Goal: Information Seeking & Learning: Learn about a topic

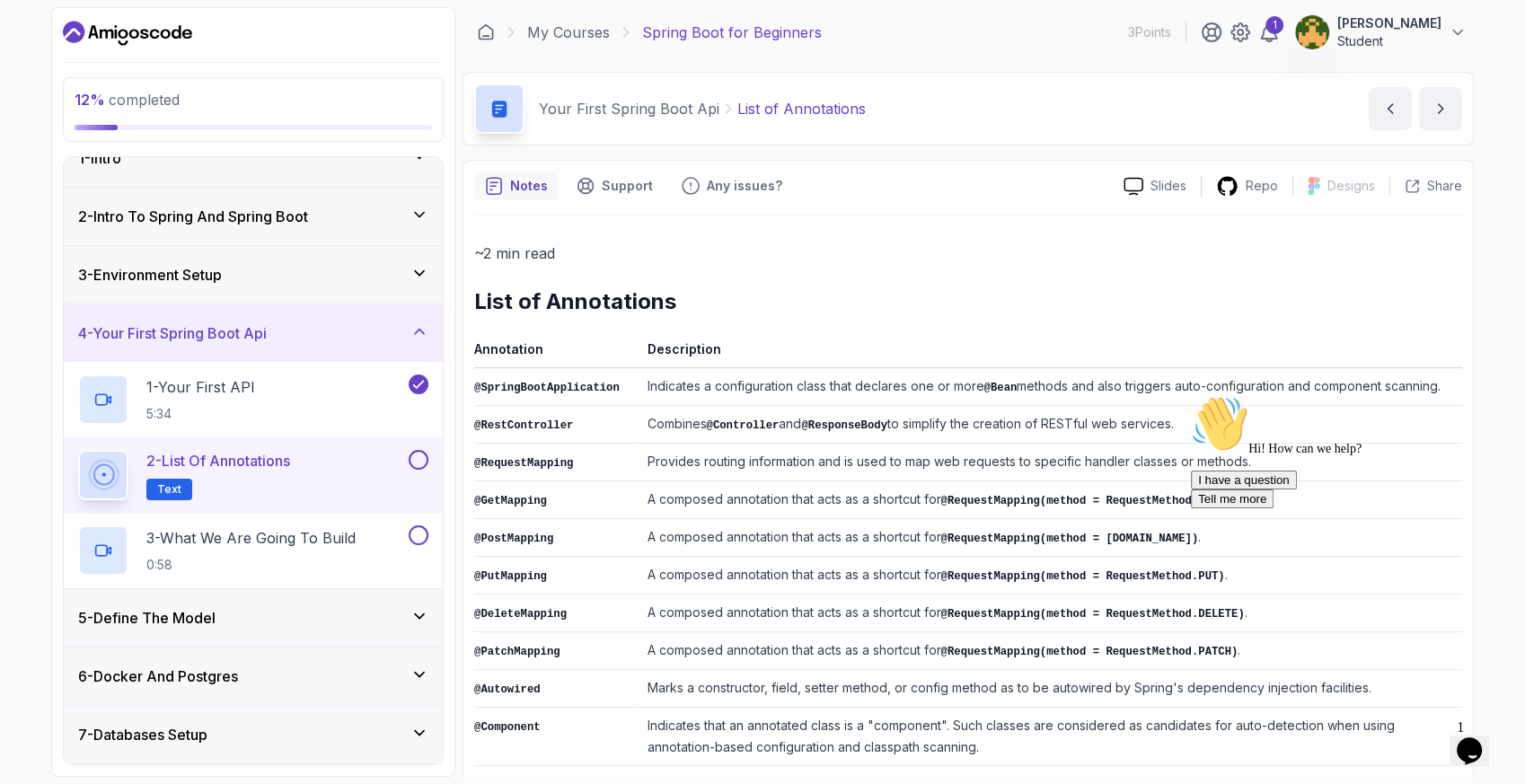
scroll to position [39, 0]
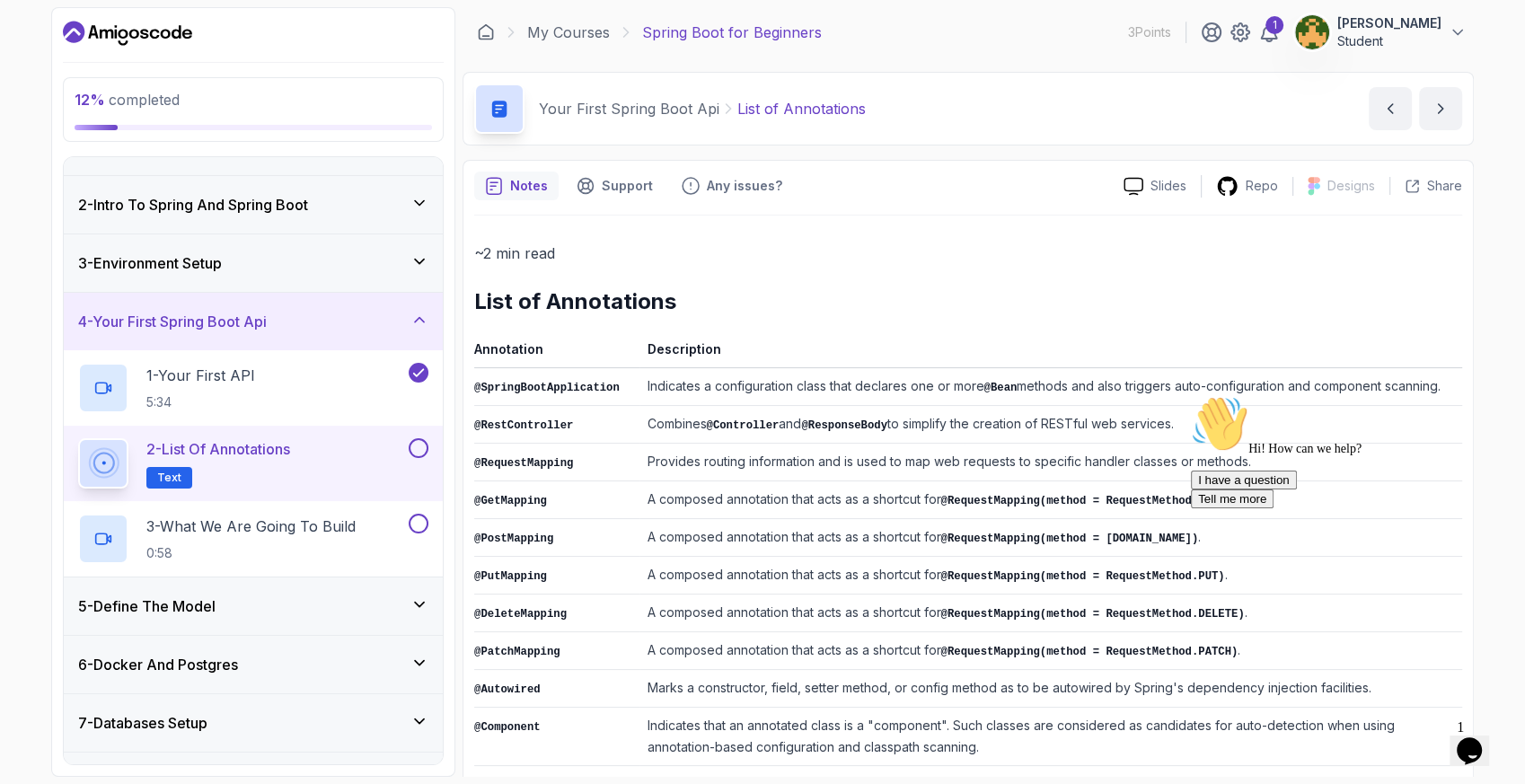
click at [1068, 262] on p "~2 min read" at bounding box center [968, 253] width 988 height 26
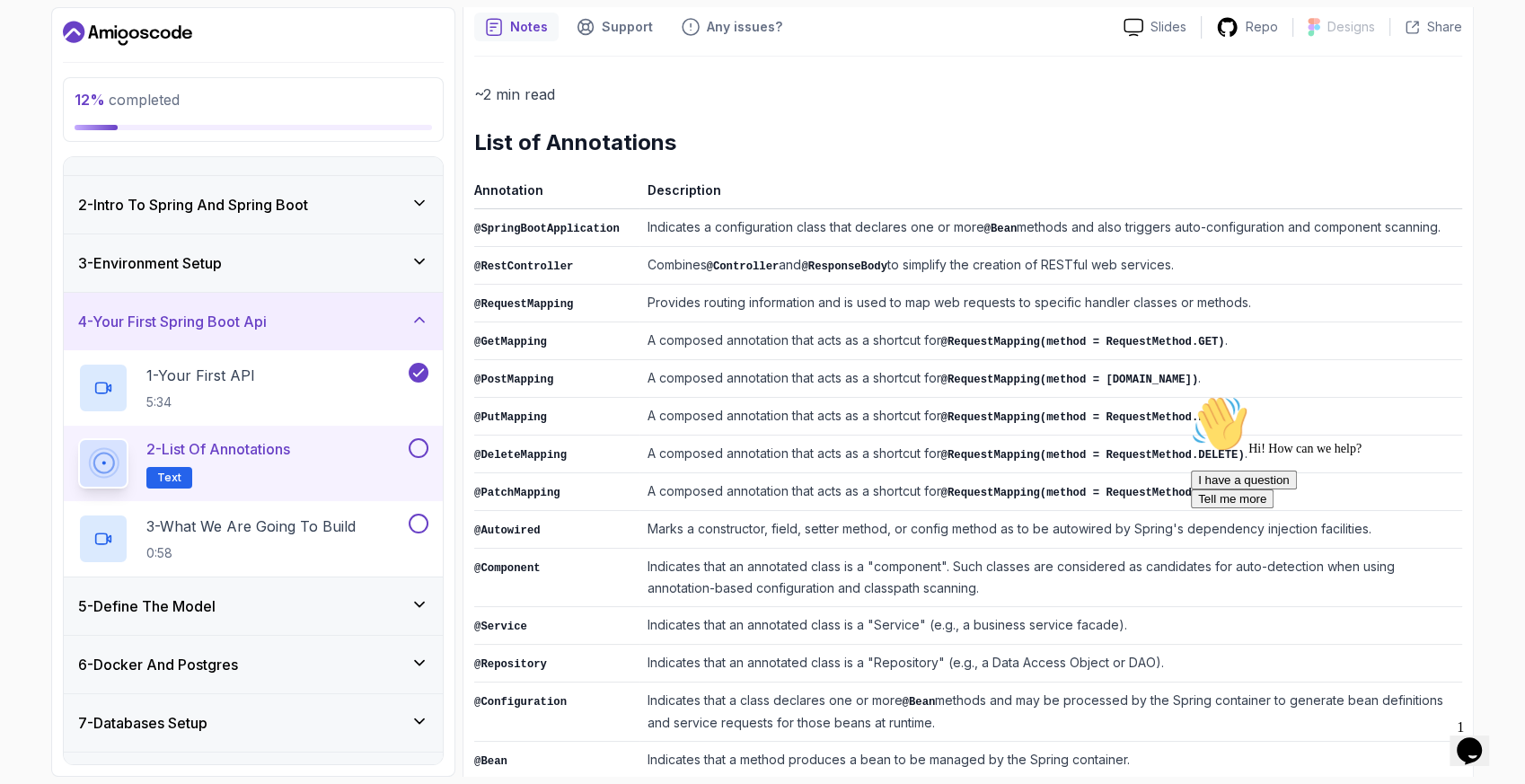
scroll to position [199, 0]
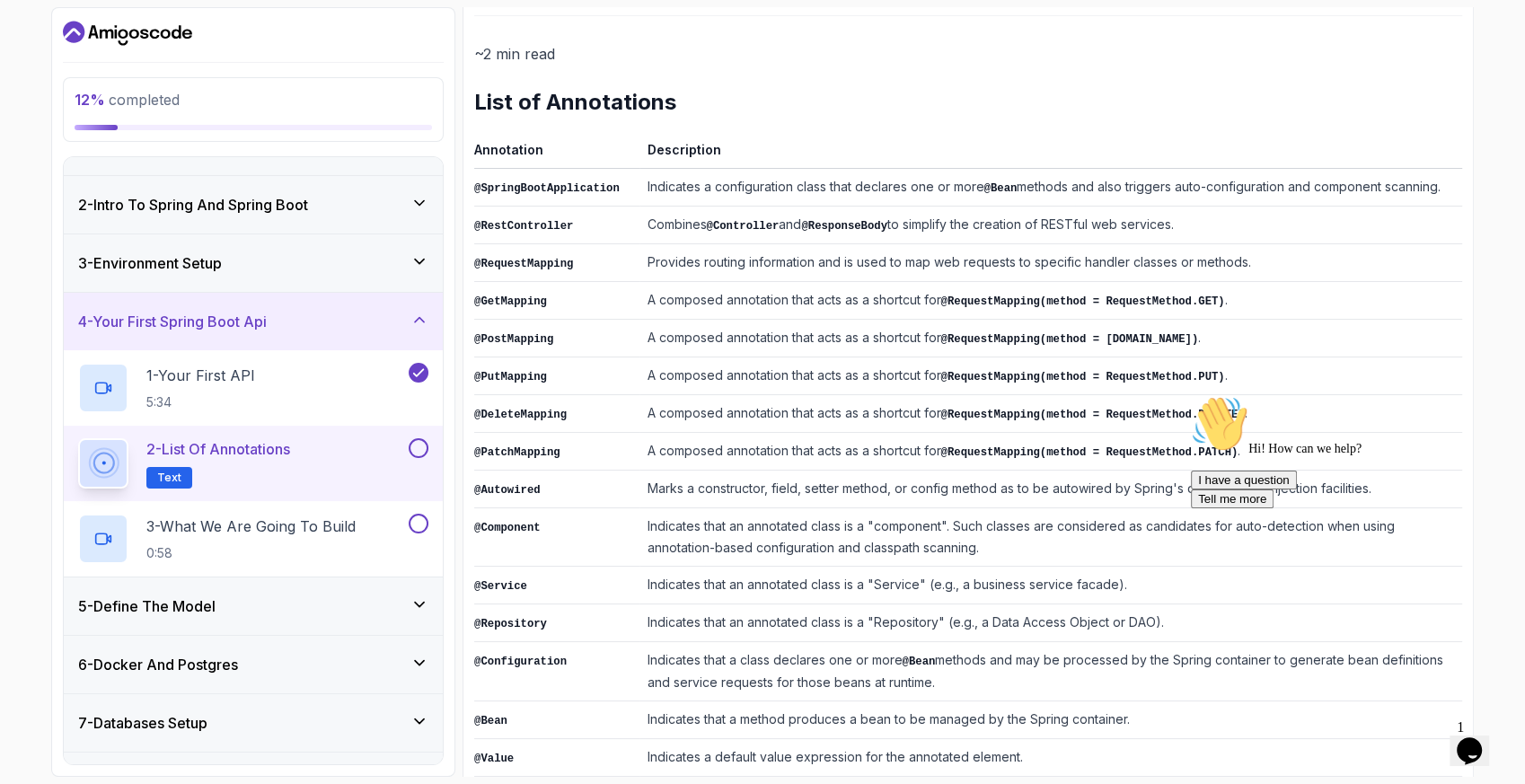
click at [1191, 395] on icon "Chat attention grabber" at bounding box center [1191, 395] width 0 height 0
click at [1315, 319] on td "A composed annotation that acts as a shortcut for @RequestMapping(method = [DOM…" at bounding box center [1050, 338] width 822 height 37
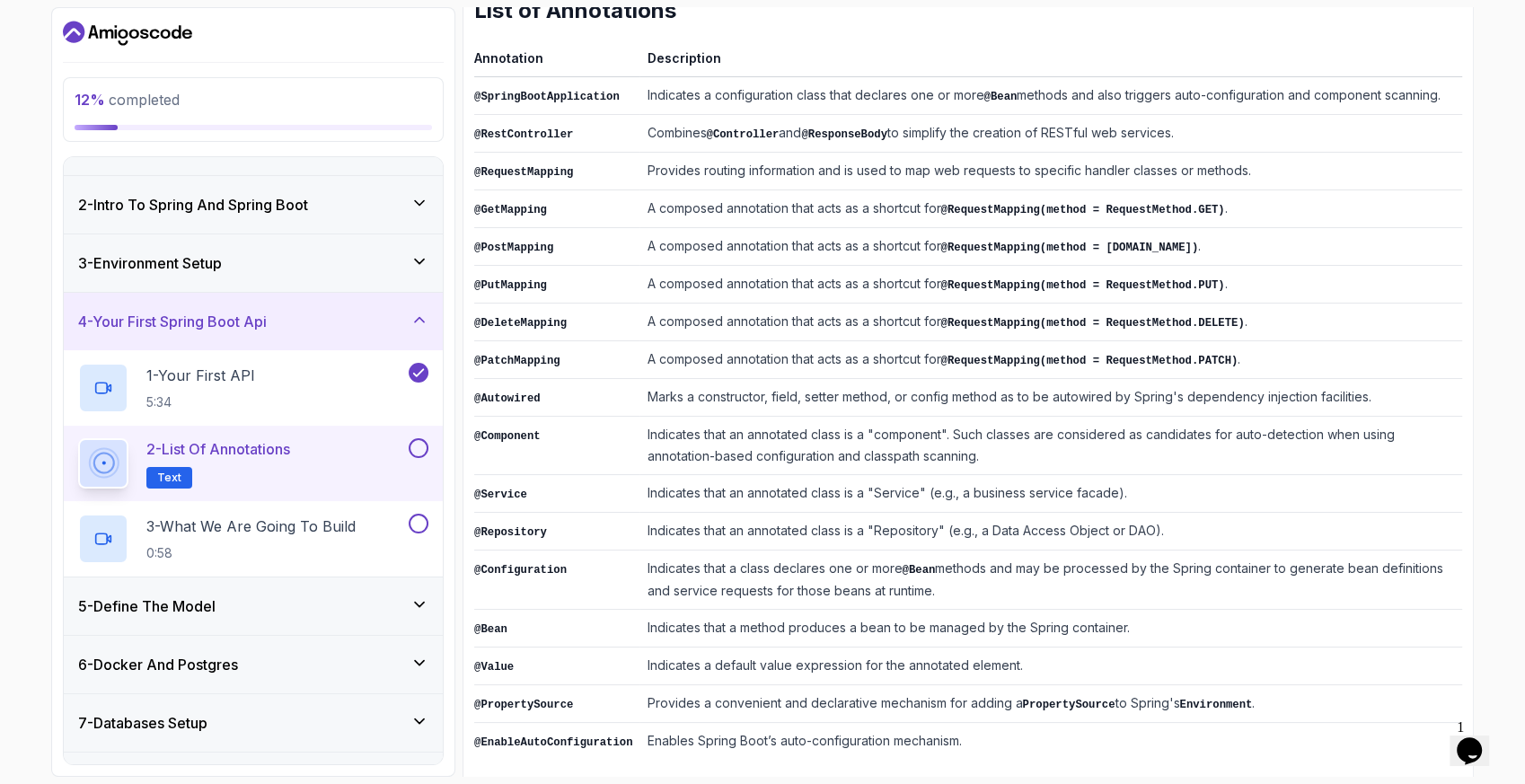
scroll to position [295, 0]
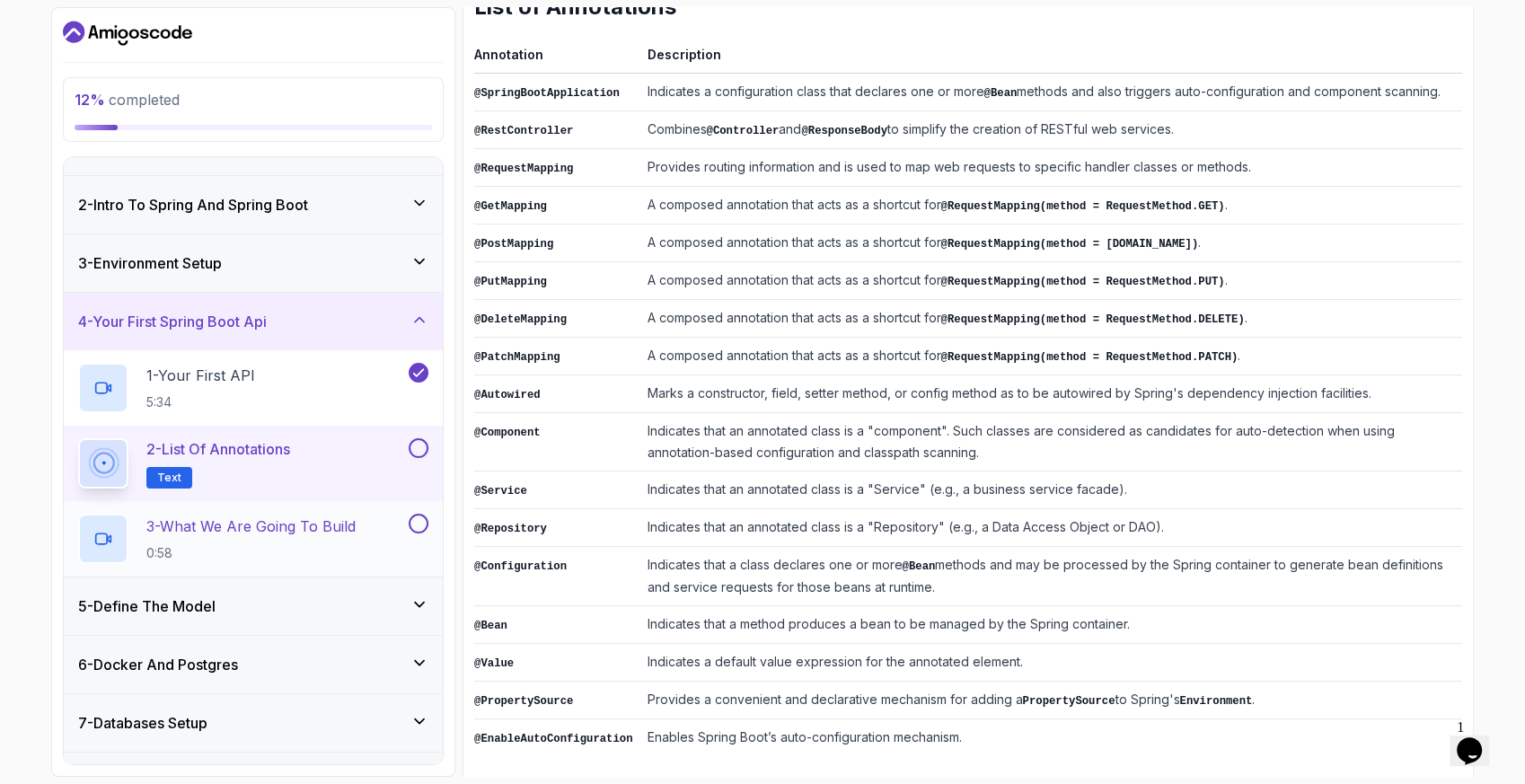
click at [283, 531] on p "3 - What We Are Going To Build" at bounding box center [251, 527] width 209 height 22
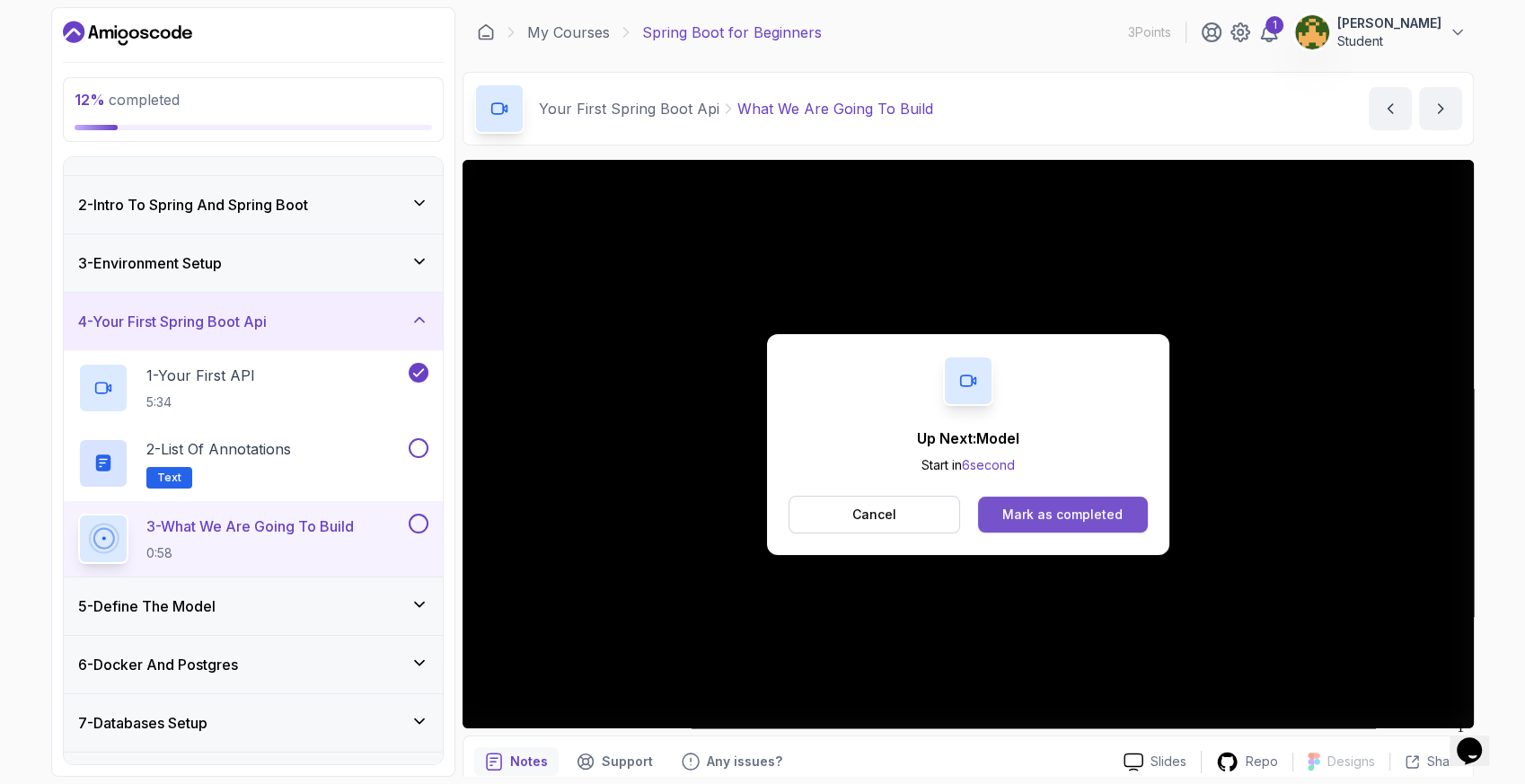
click at [1078, 512] on div "Mark as completed" at bounding box center [1062, 515] width 120 height 18
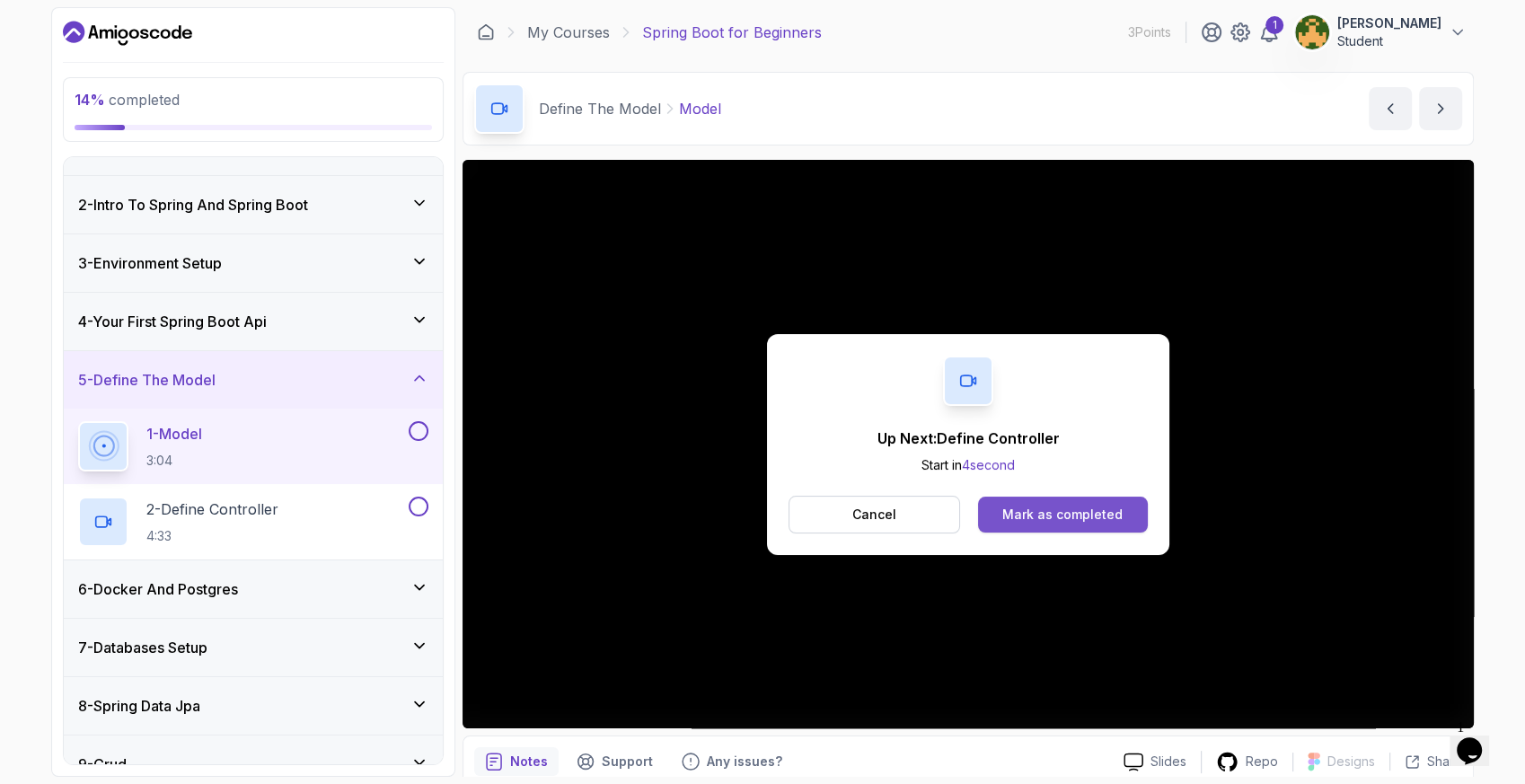
click at [1106, 514] on div "Mark as completed" at bounding box center [1062, 515] width 120 height 18
